Goal: Task Accomplishment & Management: Use online tool/utility

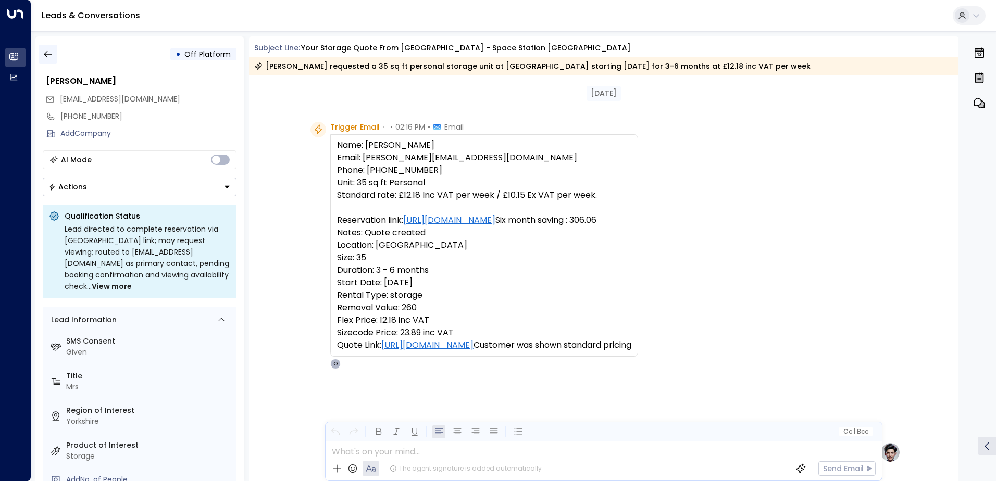
scroll to position [156, 0]
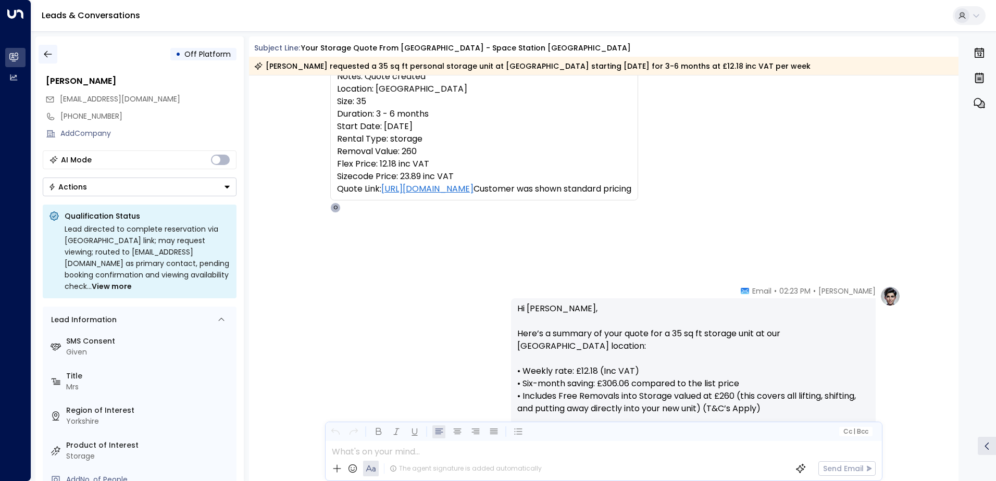
click at [48, 56] on icon "button" at bounding box center [48, 54] width 10 height 10
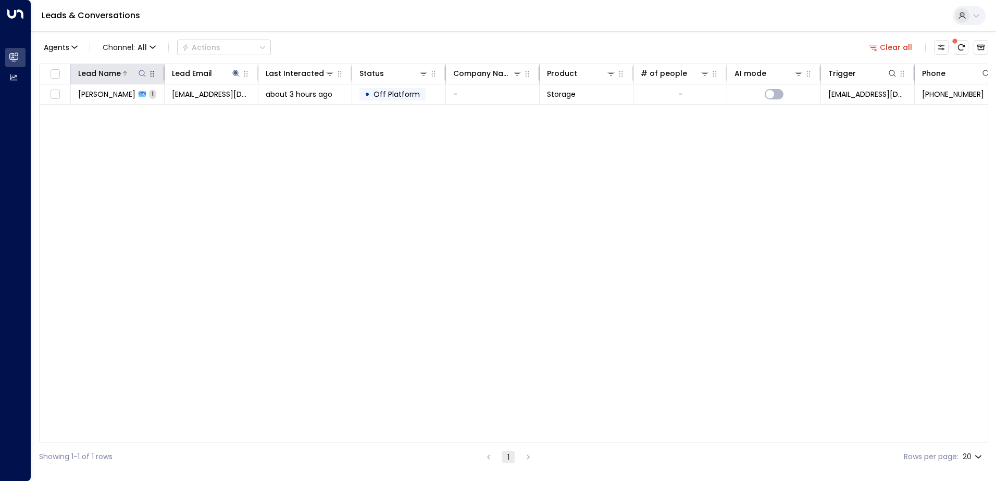
click at [144, 74] on icon at bounding box center [142, 73] width 7 height 7
type input "*****"
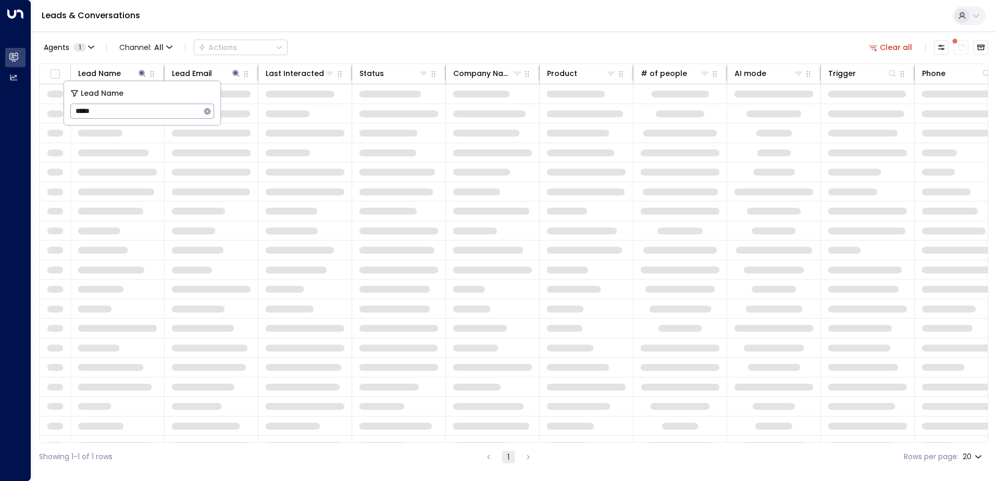
click at [379, 31] on div "Leads & Conversations" at bounding box center [513, 16] width 965 height 32
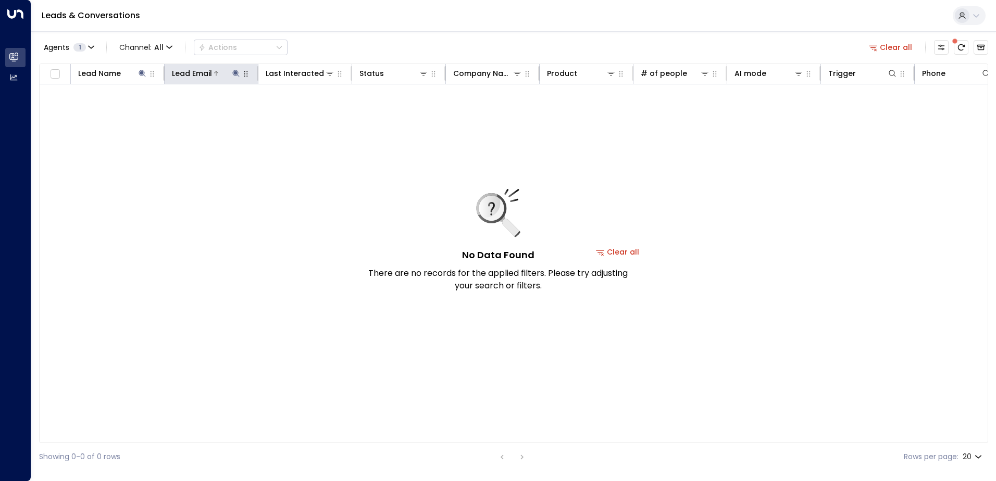
click at [232, 73] on icon at bounding box center [236, 73] width 8 height 8
click at [296, 111] on button "button" at bounding box center [301, 112] width 14 height 14
click at [143, 74] on icon at bounding box center [142, 73] width 8 height 8
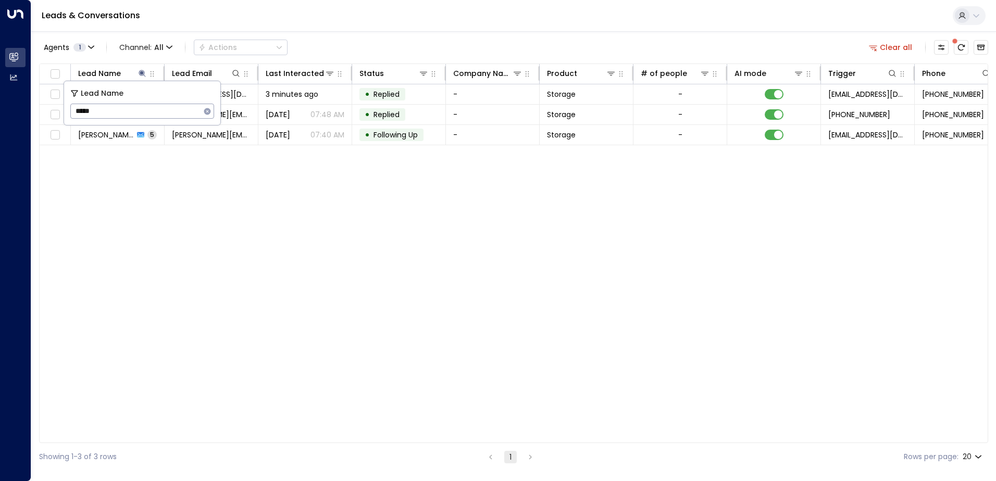
click at [420, 12] on div "Leads & Conversations" at bounding box center [513, 16] width 965 height 32
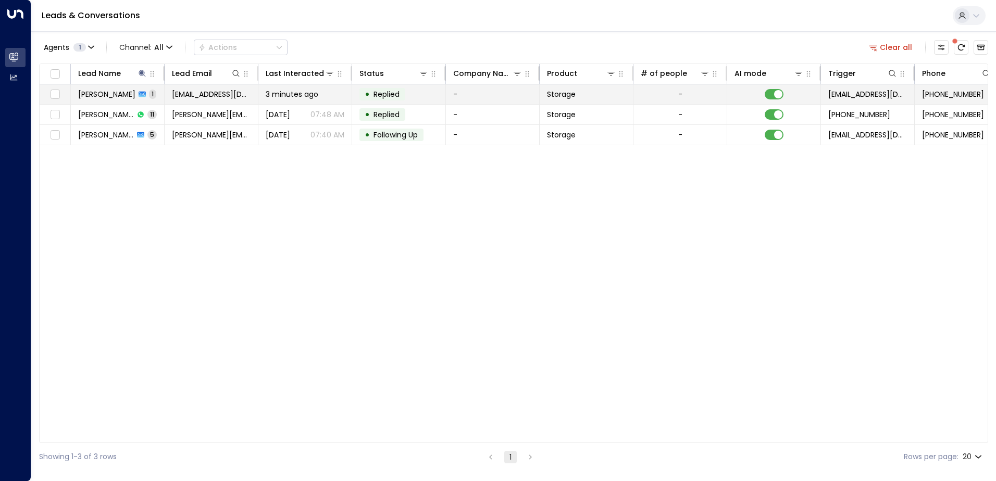
click at [102, 91] on span "[PERSON_NAME]" at bounding box center [106, 94] width 57 height 10
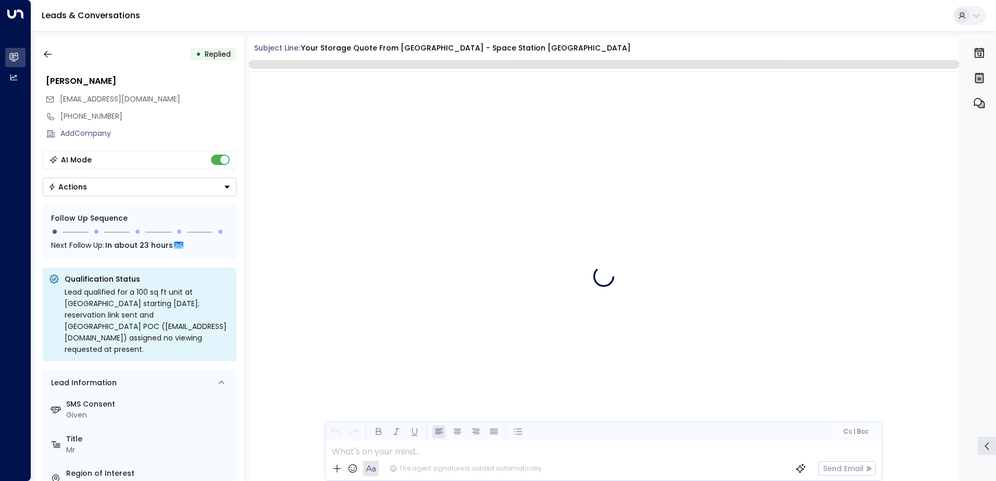
scroll to position [393, 0]
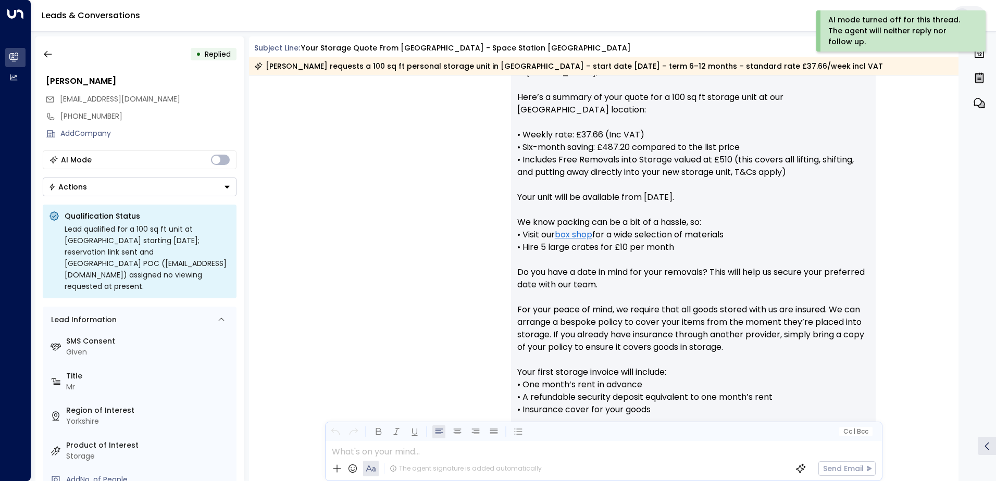
click at [228, 184] on icon "Button group with a nested menu" at bounding box center [226, 186] width 7 height 7
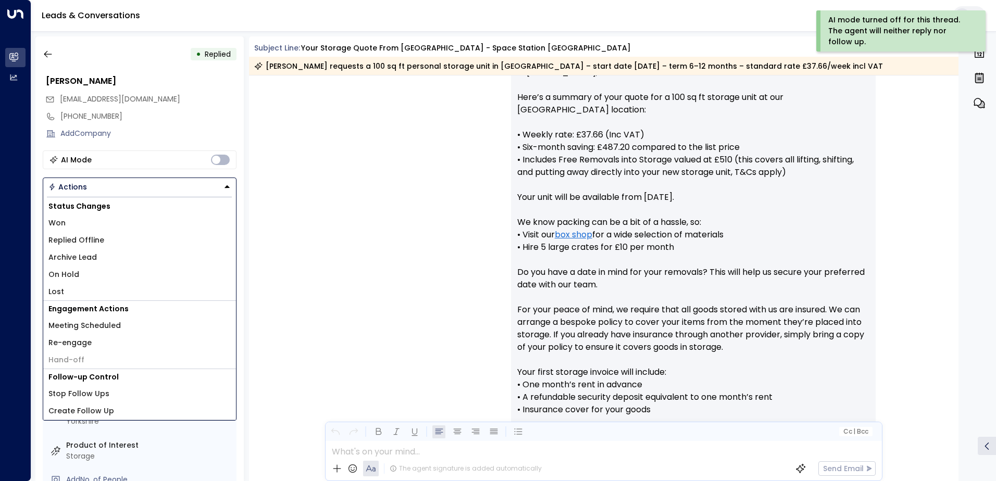
click at [101, 242] on span "Replied Offline" at bounding box center [76, 240] width 56 height 11
